Goal: Navigation & Orientation: Understand site structure

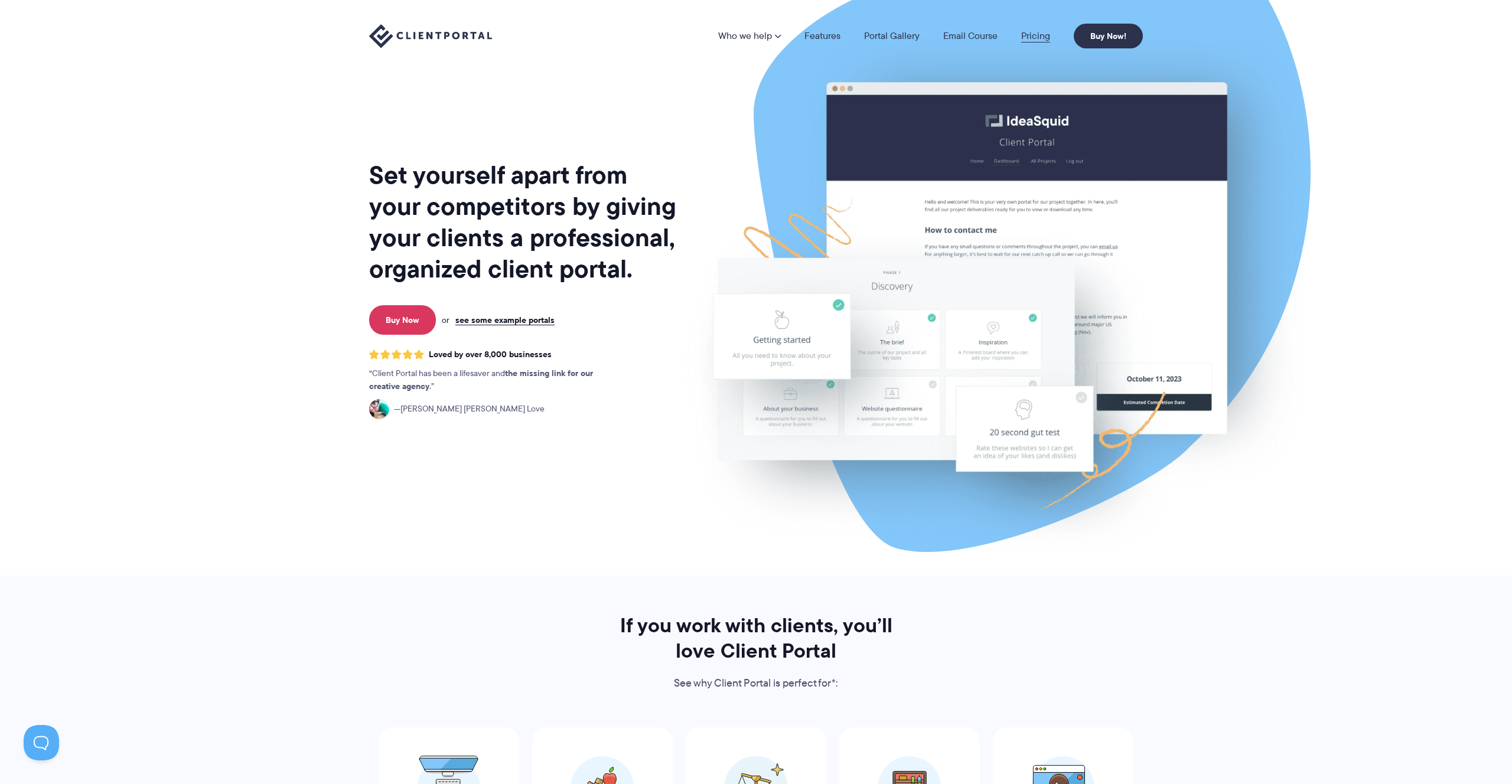
click at [1030, 32] on link "Pricing" at bounding box center [1035, 37] width 29 height 10
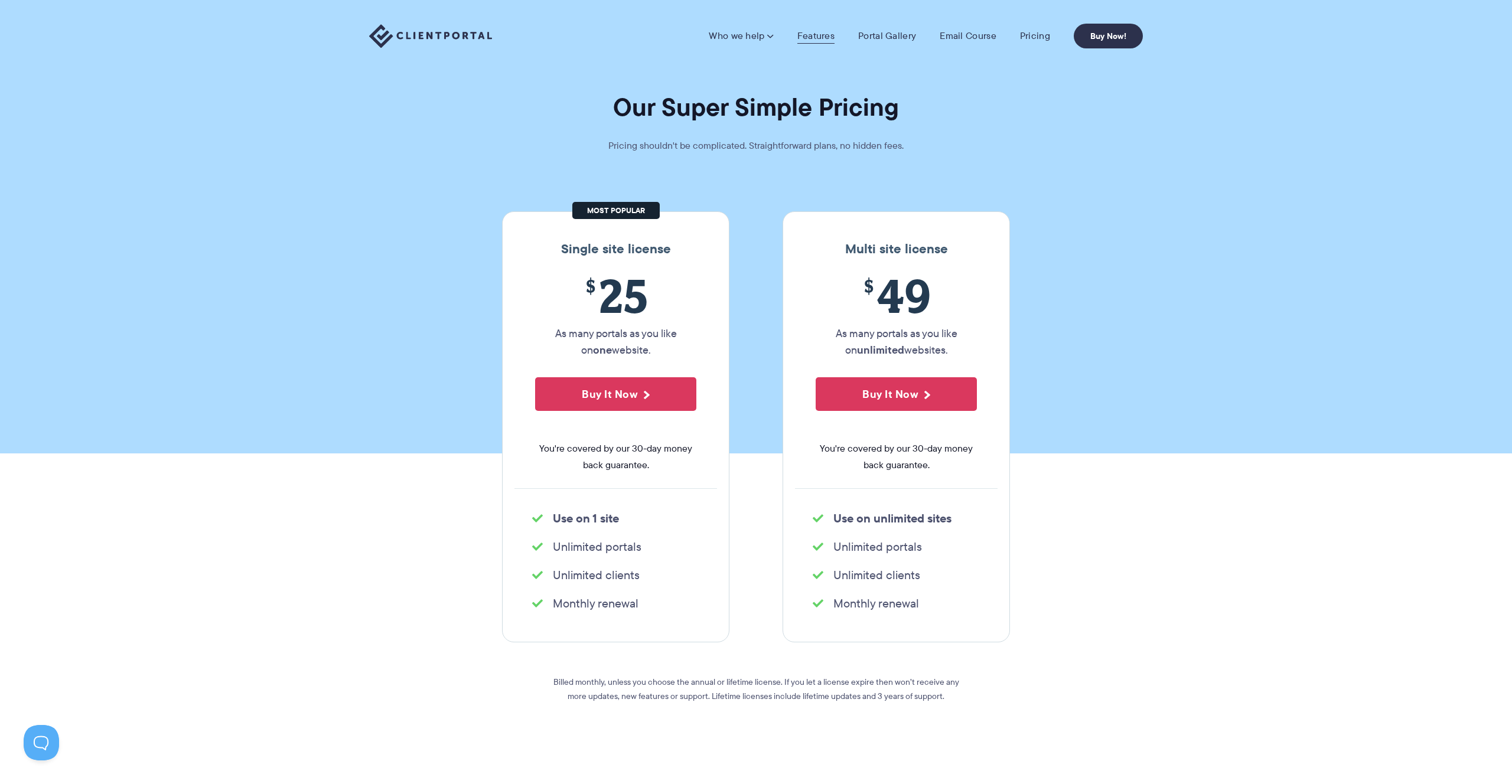
click at [801, 35] on link "Features" at bounding box center [816, 36] width 38 height 12
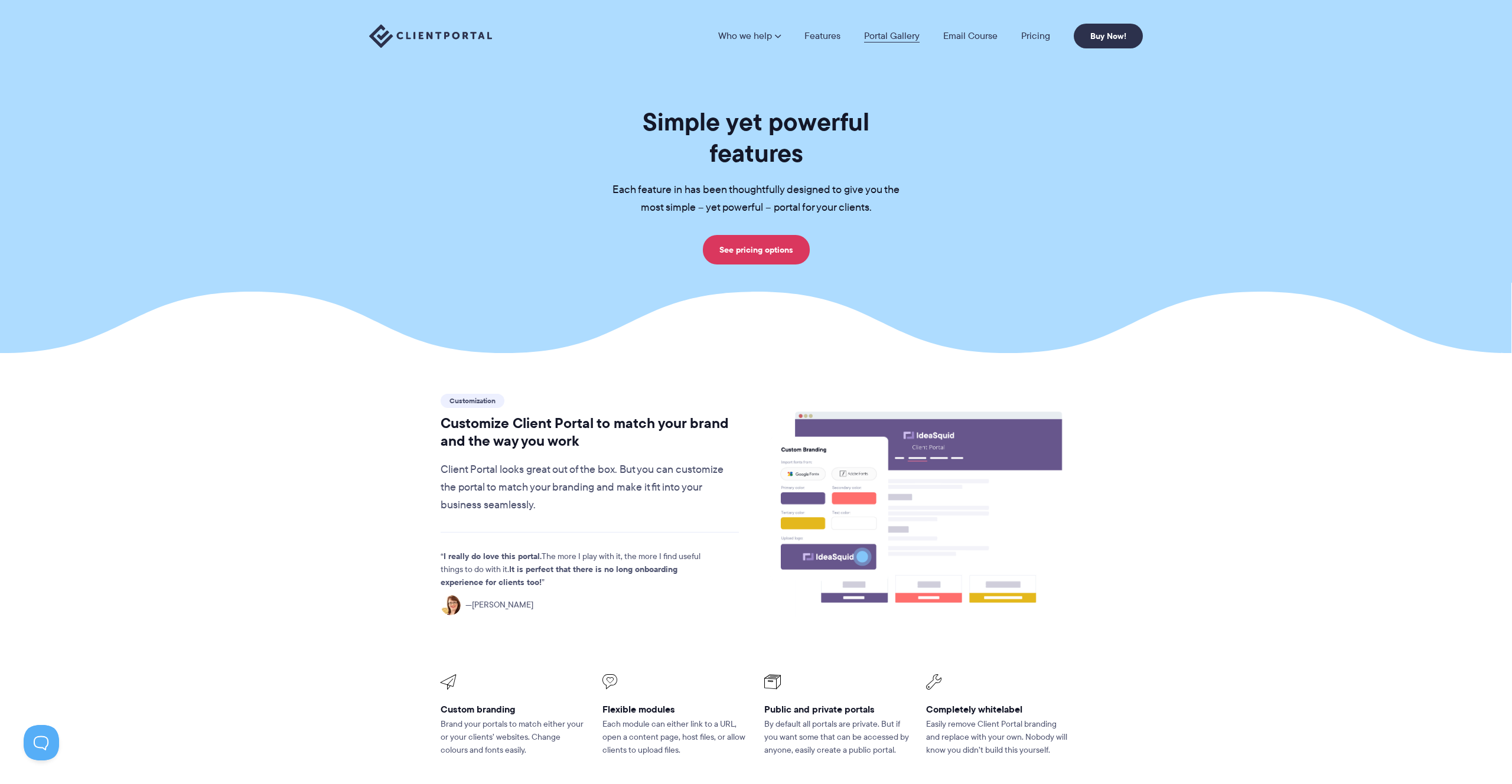
click at [882, 36] on link "Portal Gallery" at bounding box center [892, 37] width 55 height 10
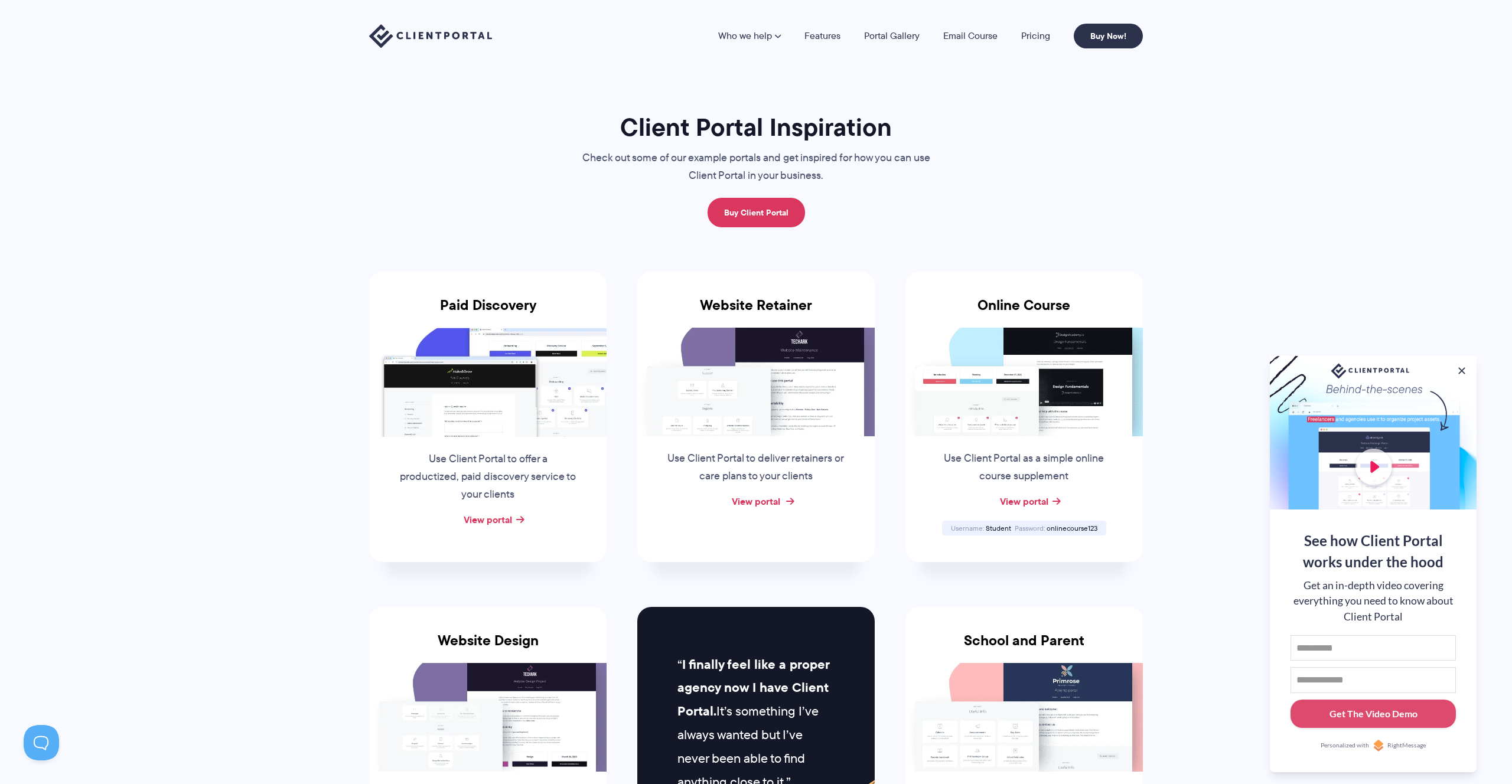
click at [757, 502] on link "View portal" at bounding box center [756, 501] width 48 height 14
click at [816, 36] on link "Features" at bounding box center [822, 37] width 36 height 10
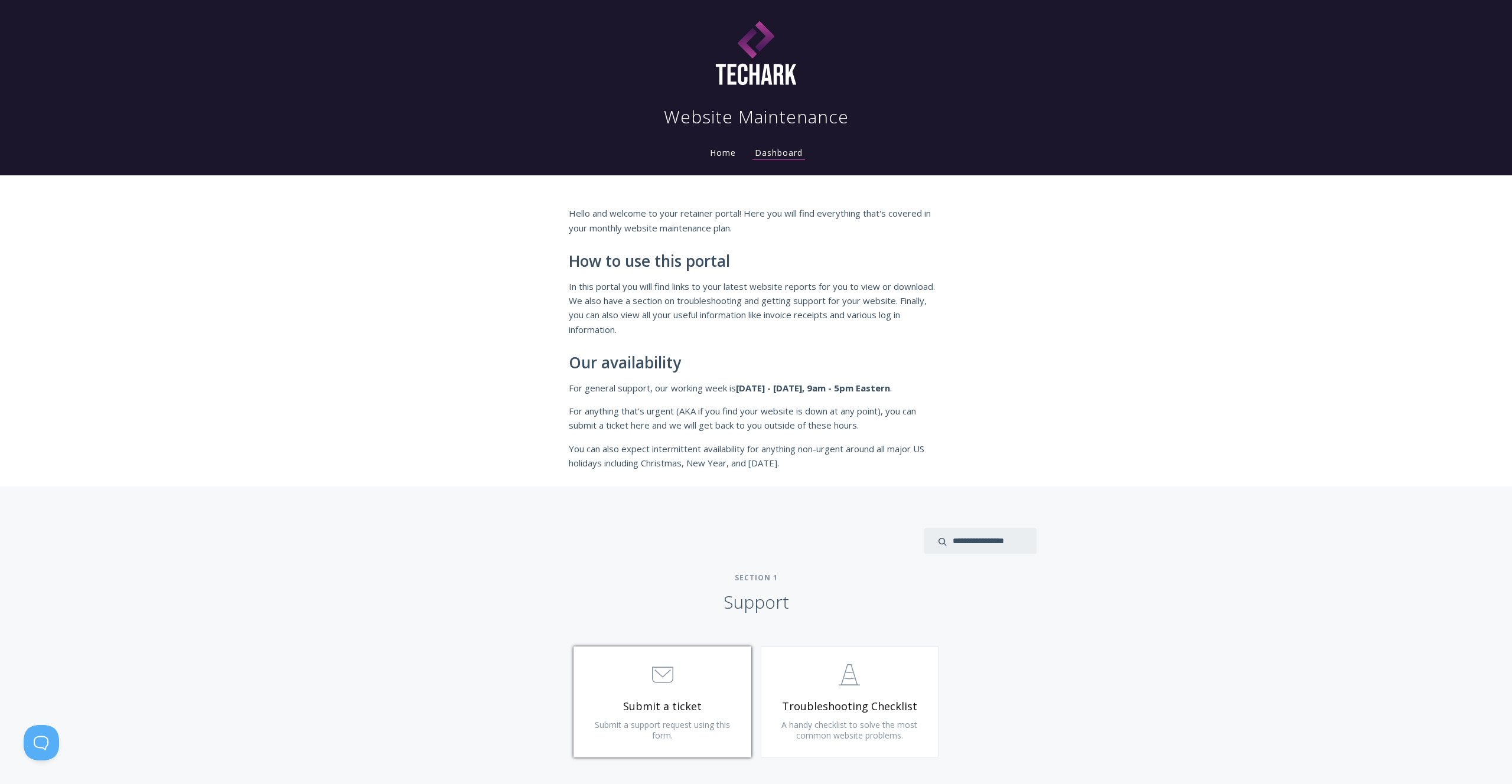
click at [680, 670] on span ".st0{fill:none;stroke:#000000;stroke-width:2;stroke-miterlimit:10;} 3. Communic…" at bounding box center [662, 675] width 141 height 36
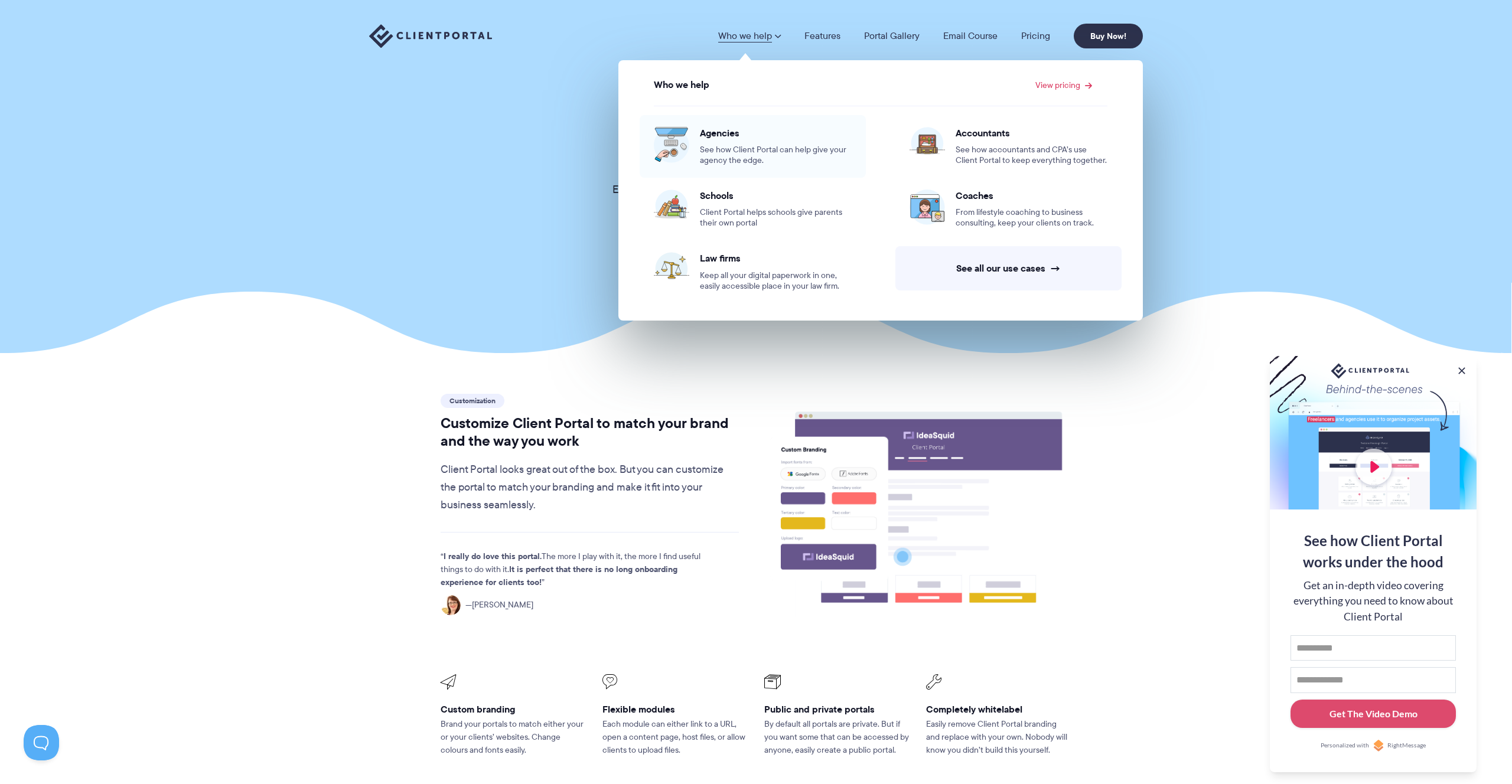
click at [761, 144] on span "See how Client Portal can help give your agency the edge." at bounding box center [776, 155] width 152 height 22
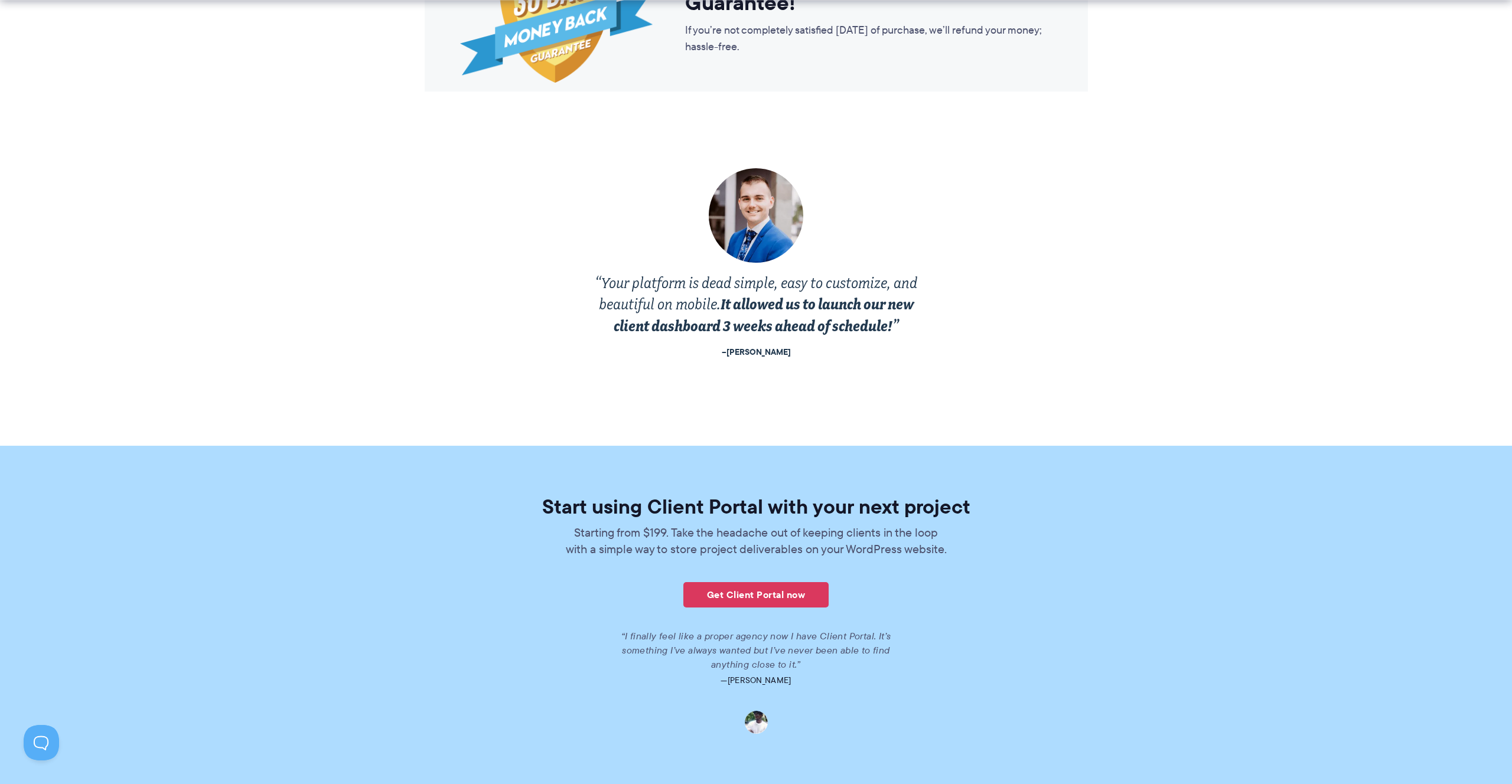
scroll to position [2478, 0]
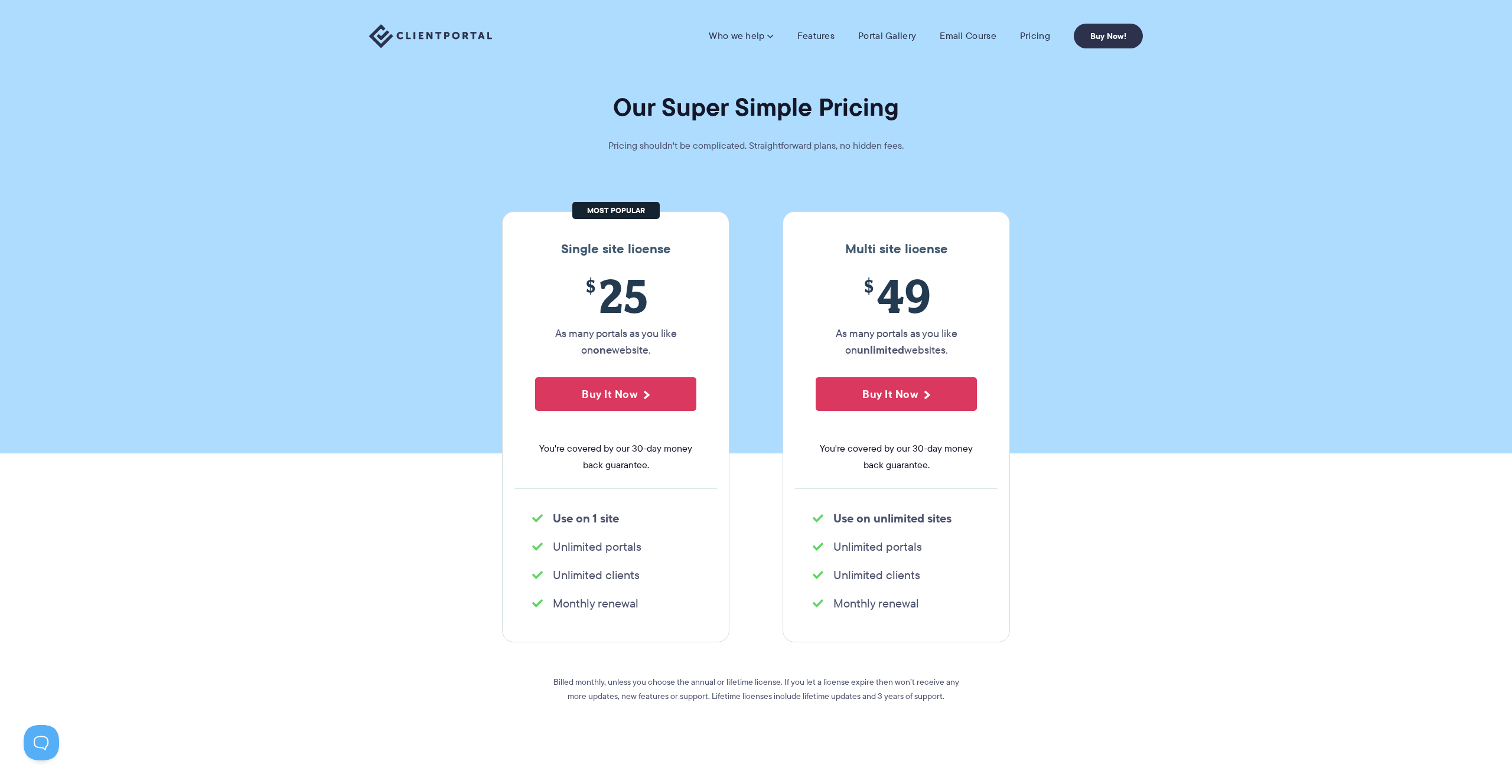
click at [421, 35] on img at bounding box center [431, 37] width 122 height 25
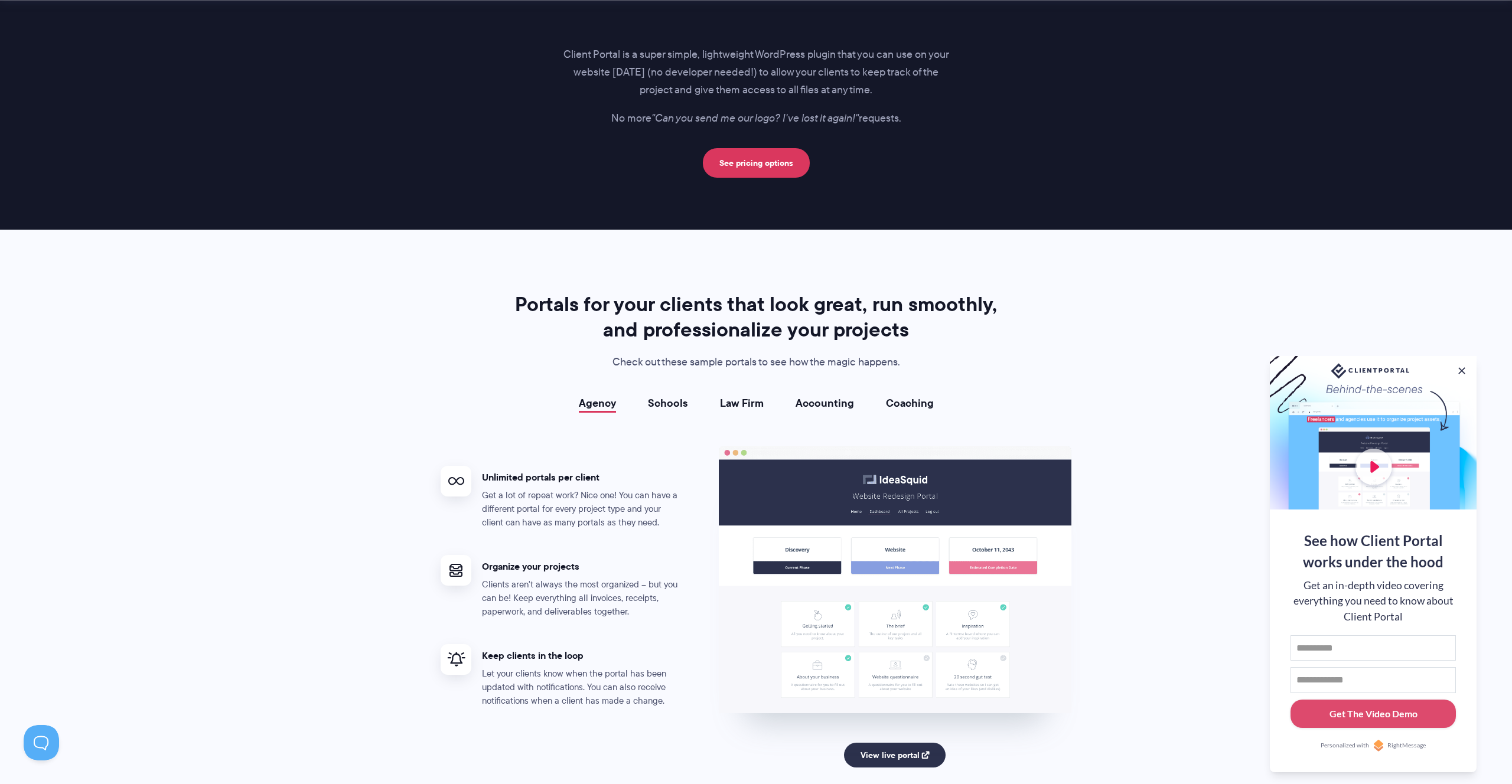
scroll to position [1921, 0]
